Goal: Task Accomplishment & Management: Use online tool/utility

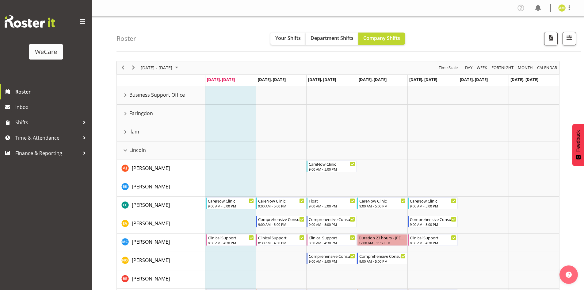
click at [124, 146] on div "Lincoln resource" at bounding box center [125, 150] width 8 height 8
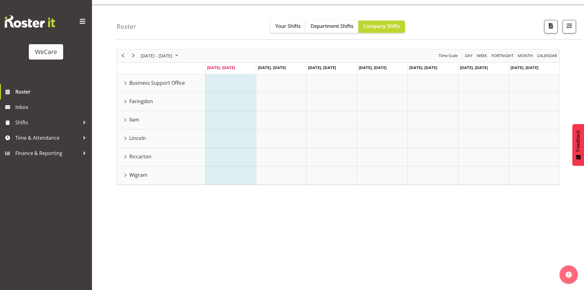
scroll to position [12, 0]
click at [125, 102] on div "Faringdon resource" at bounding box center [125, 102] width 8 height 8
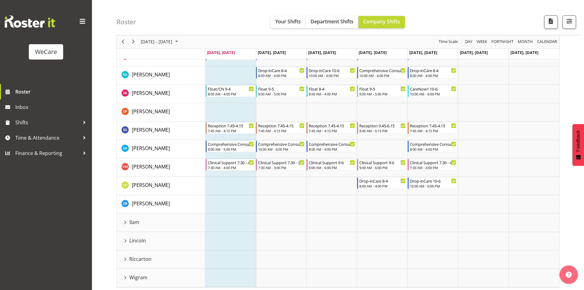
scroll to position [328, 0]
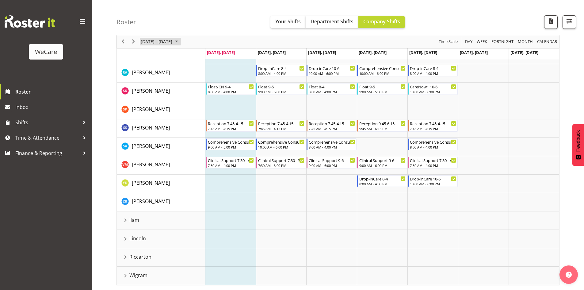
click at [150, 42] on span "[DATE] - [DATE]" at bounding box center [156, 42] width 33 height 8
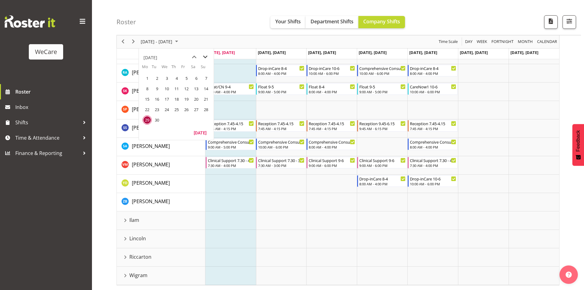
click at [205, 58] on span "next month" at bounding box center [205, 57] width 11 height 11
click at [147, 91] on span "6" at bounding box center [147, 88] width 9 height 9
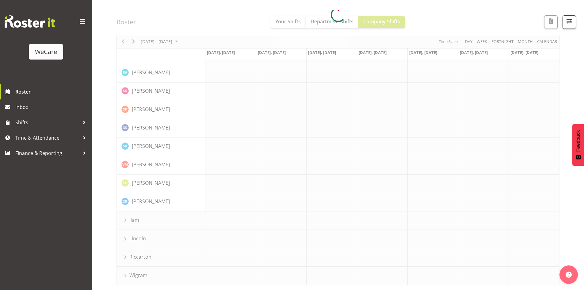
scroll to position [316, 0]
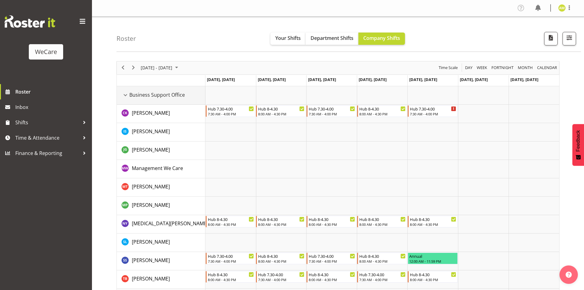
click at [127, 95] on div "Business Support Office resource" at bounding box center [125, 95] width 8 height 8
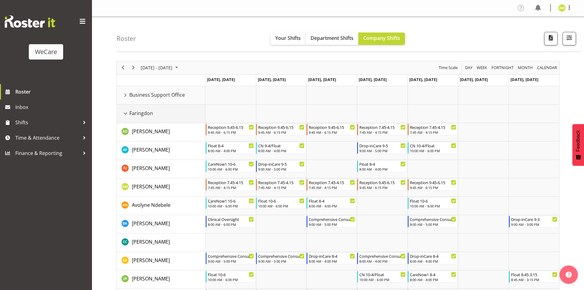
click at [125, 113] on div "Faringdon resource" at bounding box center [125, 113] width 8 height 8
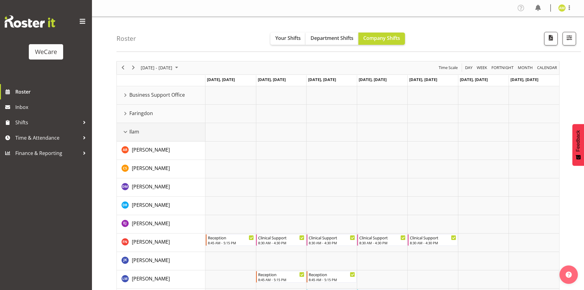
click at [127, 130] on div "Ilam resource" at bounding box center [125, 132] width 8 height 8
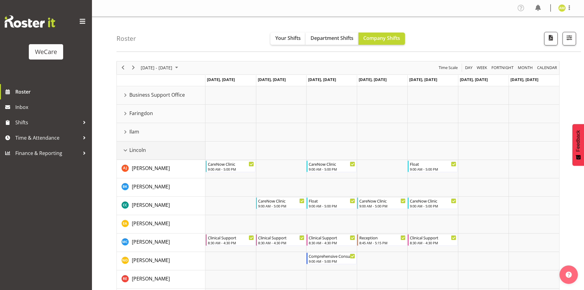
click at [124, 145] on td "Lincoln" at bounding box center [161, 150] width 89 height 18
click at [126, 148] on div "Lincoln resource" at bounding box center [125, 150] width 8 height 8
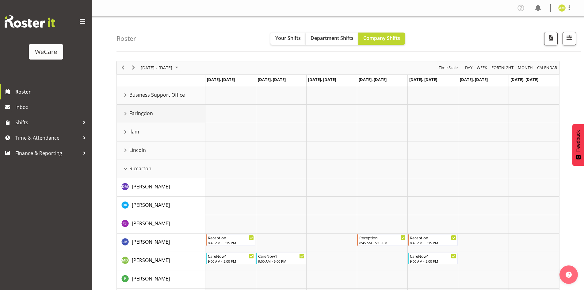
click at [125, 113] on div "Faringdon resource" at bounding box center [125, 113] width 8 height 8
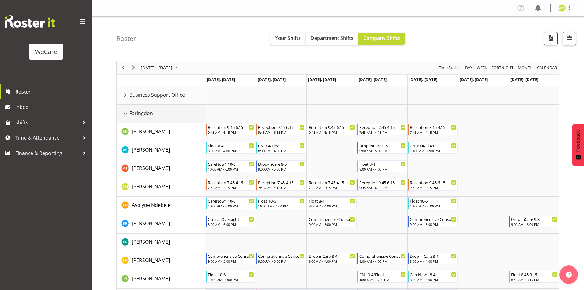
click at [127, 115] on div "Faringdon resource" at bounding box center [125, 113] width 8 height 8
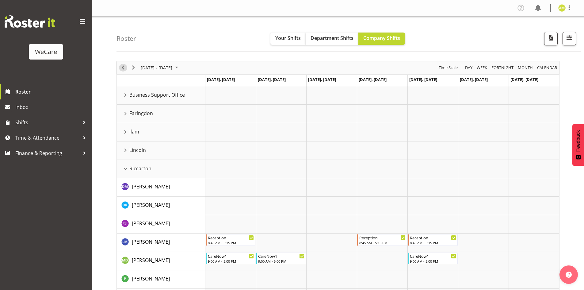
click at [121, 70] on span "Previous" at bounding box center [122, 68] width 7 height 8
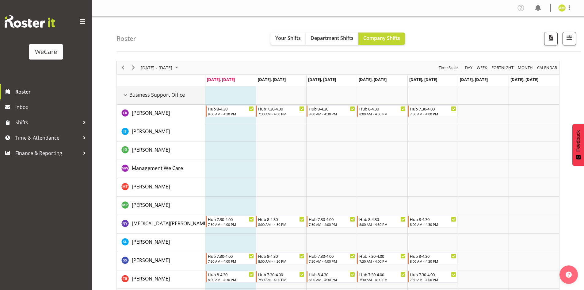
click at [125, 95] on div "Business Support Office resource" at bounding box center [125, 95] width 8 height 8
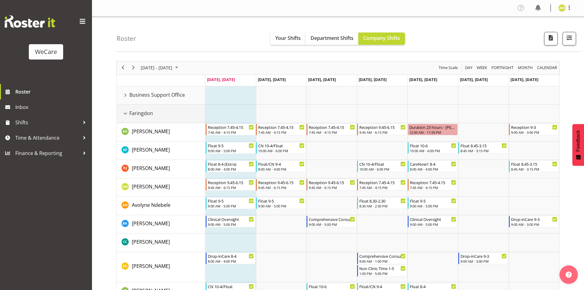
click at [125, 114] on div "Faringdon resource" at bounding box center [125, 113] width 8 height 8
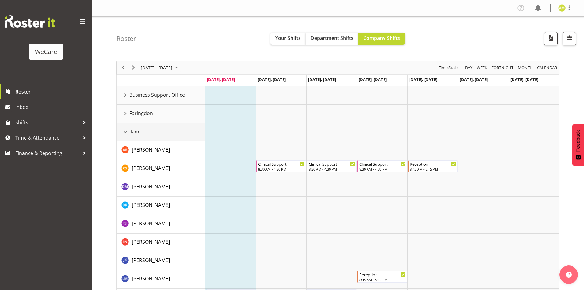
click at [127, 134] on div "Ilam resource" at bounding box center [125, 132] width 8 height 8
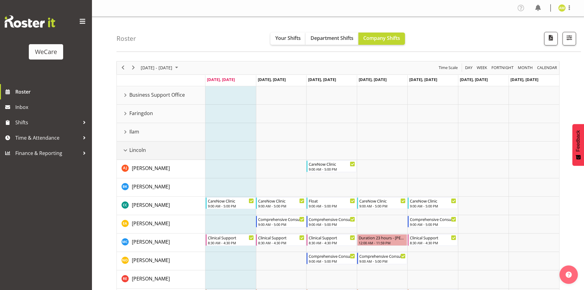
click at [126, 150] on div "Lincoln resource" at bounding box center [125, 150] width 8 height 8
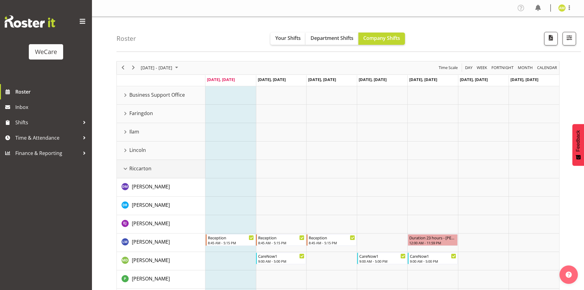
click at [126, 167] on div "Riccarton resource" at bounding box center [125, 169] width 8 height 8
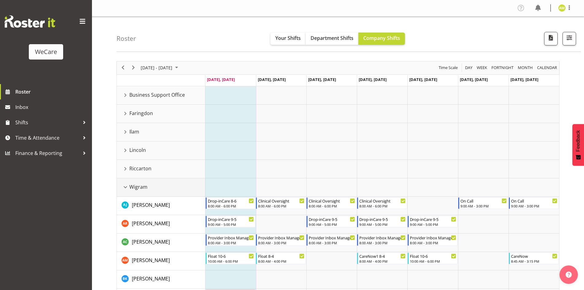
click at [123, 188] on div "Wigram resource" at bounding box center [125, 187] width 8 height 8
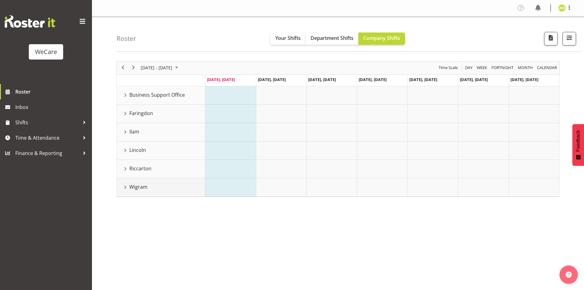
click at [125, 187] on div "Wigram resource" at bounding box center [125, 187] width 8 height 8
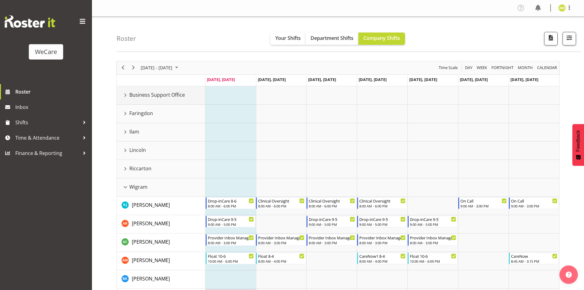
click at [128, 95] on div "Business Support Office resource" at bounding box center [125, 95] width 8 height 8
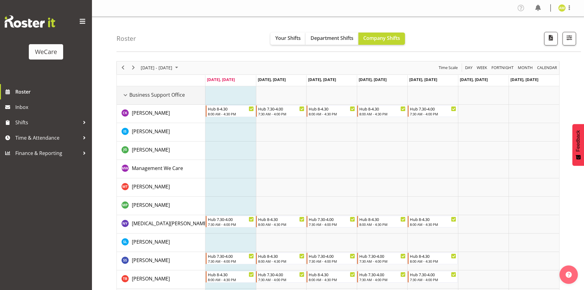
click at [128, 95] on div "Business Support Office resource" at bounding box center [125, 95] width 8 height 8
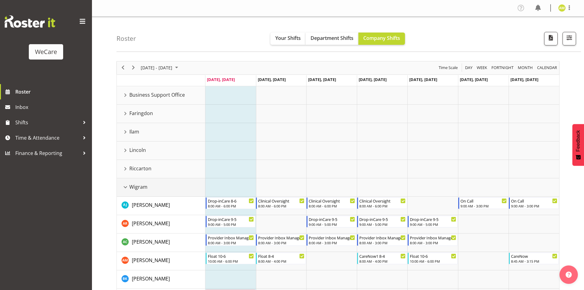
click at [124, 186] on div "Wigram resource" at bounding box center [125, 187] width 8 height 8
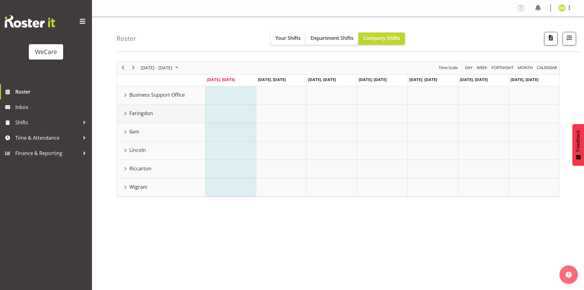
click at [125, 112] on div "Faringdon resource" at bounding box center [125, 113] width 8 height 8
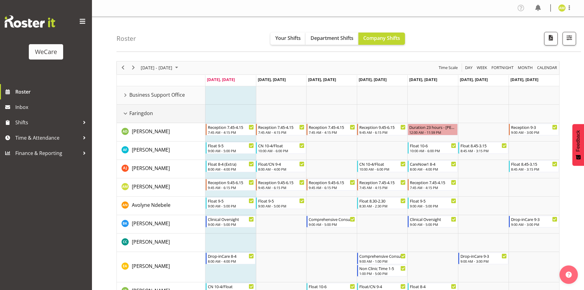
click at [126, 114] on div "Faringdon resource" at bounding box center [125, 113] width 8 height 8
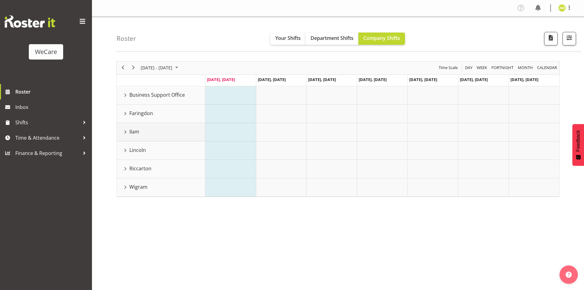
click at [125, 131] on div "Ilam resource" at bounding box center [125, 132] width 8 height 8
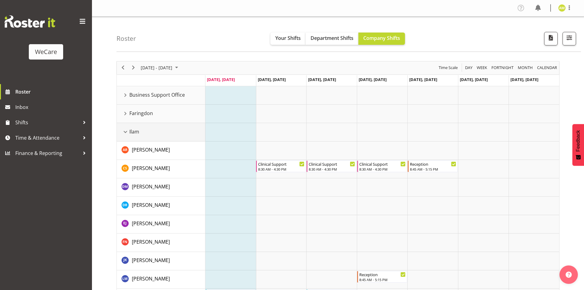
click at [126, 132] on div "Ilam resource" at bounding box center [125, 132] width 8 height 8
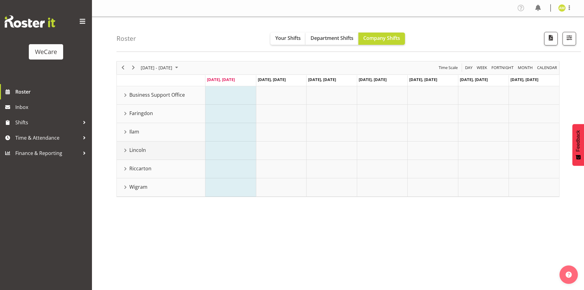
click at [126, 152] on div "Lincoln resource" at bounding box center [125, 150] width 8 height 8
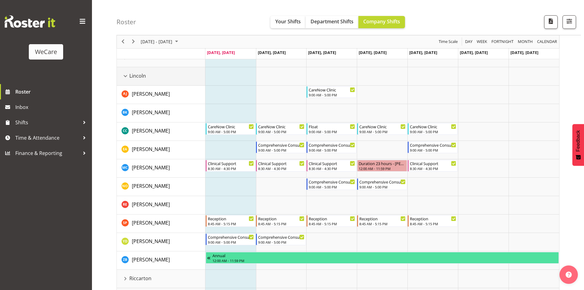
scroll to position [65, 0]
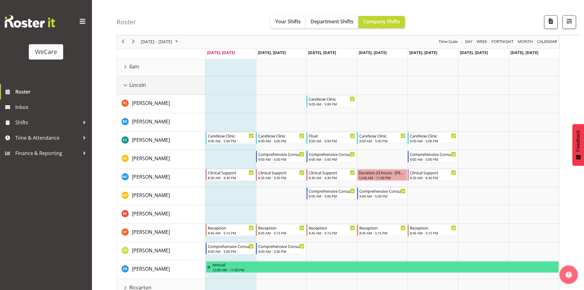
click at [124, 85] on div "Lincoln resource" at bounding box center [125, 85] width 8 height 8
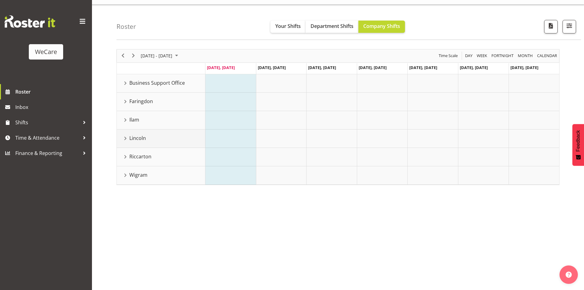
scroll to position [12, 0]
click at [127, 100] on div "Faringdon resource" at bounding box center [125, 102] width 8 height 8
